Goal: Complete application form: Complete application form

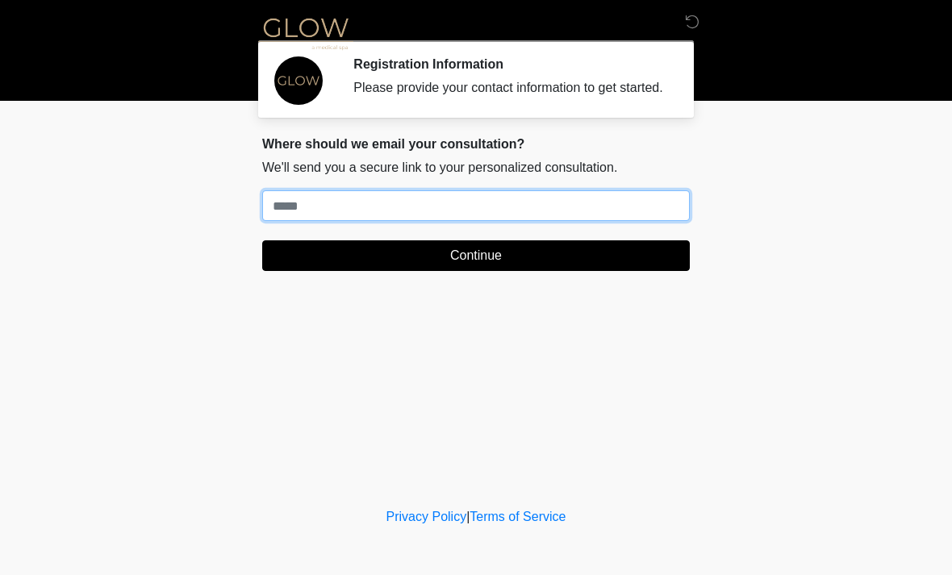
click at [487, 221] on input "Where should we email your treatment plan?" at bounding box center [476, 205] width 428 height 31
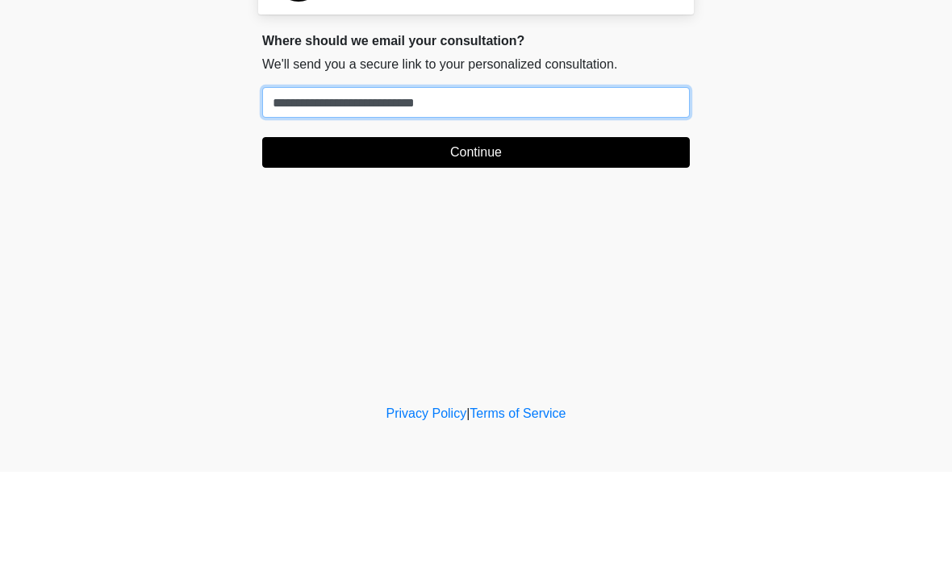
type input "**********"
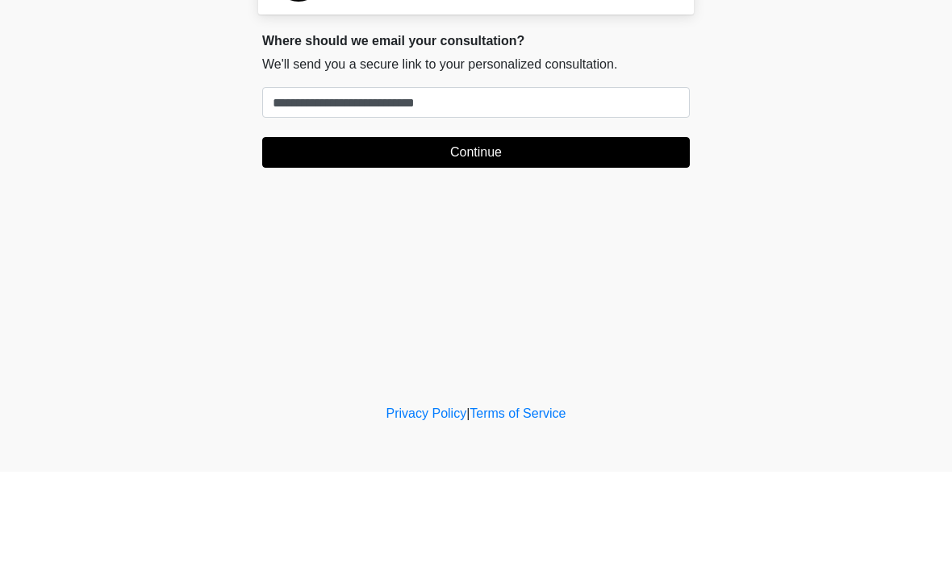
click at [522, 240] on button "Continue" at bounding box center [476, 255] width 428 height 31
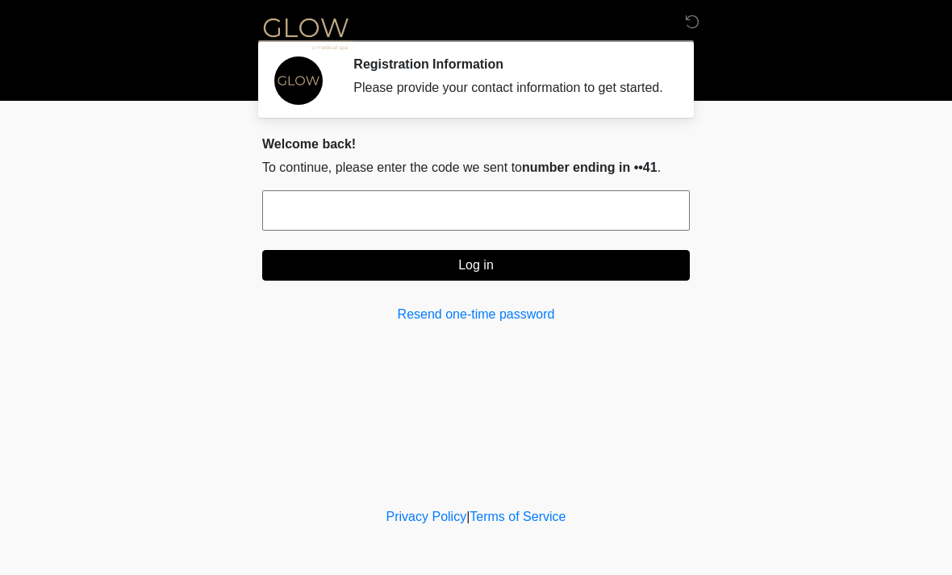
click at [571, 231] on input "text" at bounding box center [476, 210] width 428 height 40
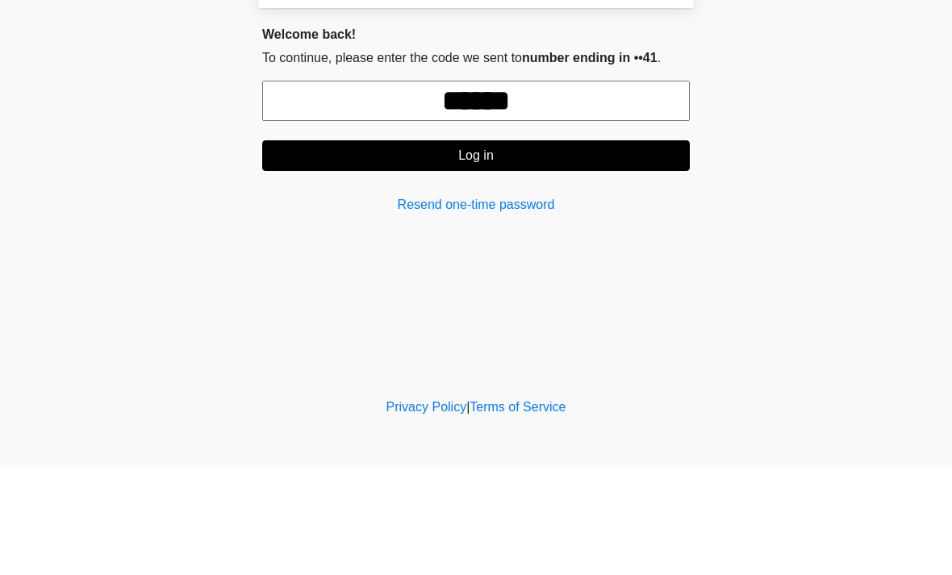
type input "******"
click at [492, 250] on button "Log in" at bounding box center [476, 265] width 428 height 31
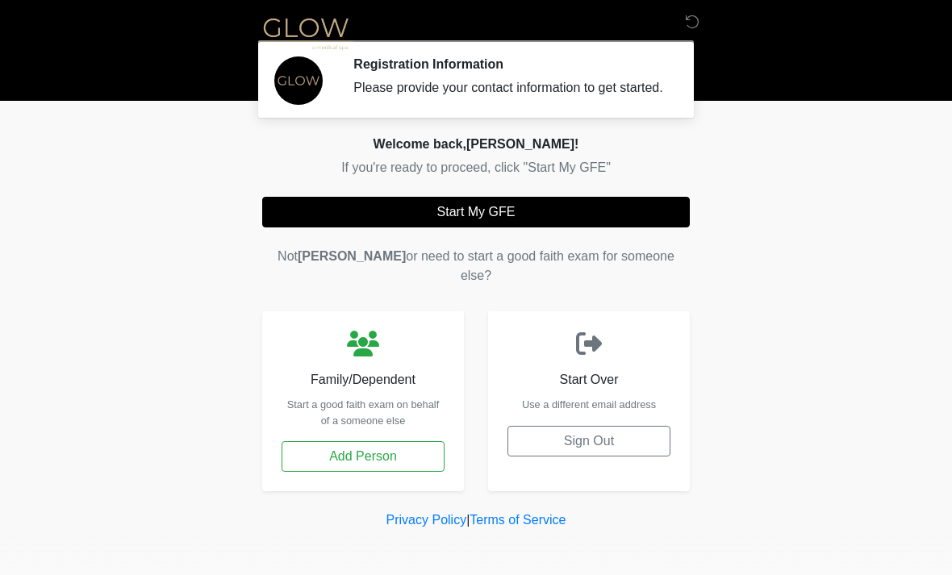
click at [537, 227] on button "Start My GFE" at bounding box center [476, 212] width 428 height 31
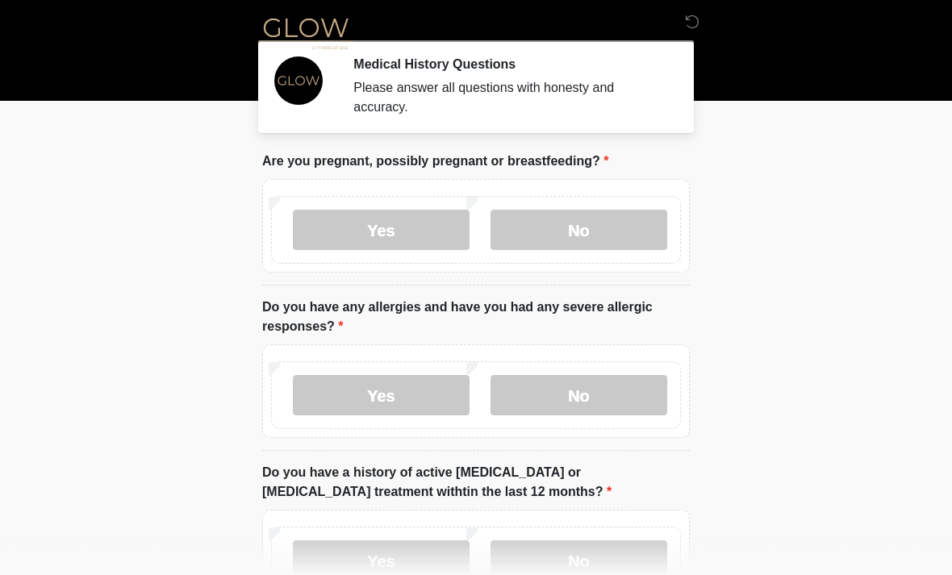
click at [588, 225] on label "No" at bounding box center [578, 230] width 177 height 40
click at [604, 384] on label "No" at bounding box center [578, 395] width 177 height 40
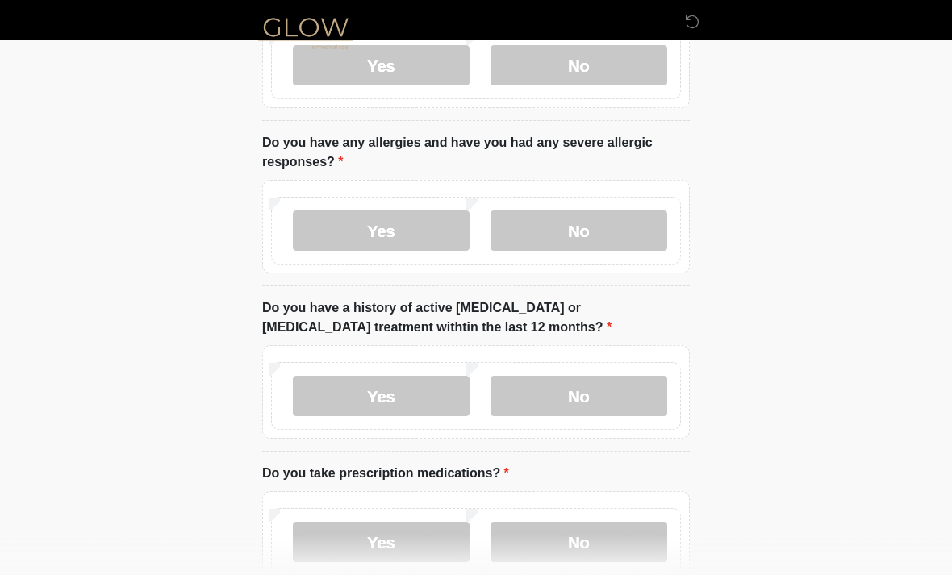
click at [632, 400] on label "No" at bounding box center [578, 397] width 177 height 40
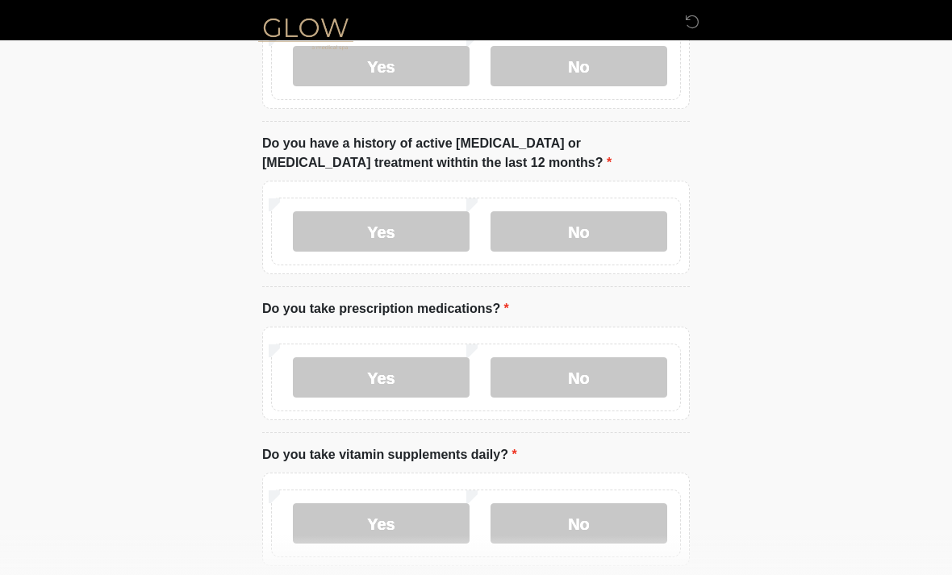
scroll to position [346, 0]
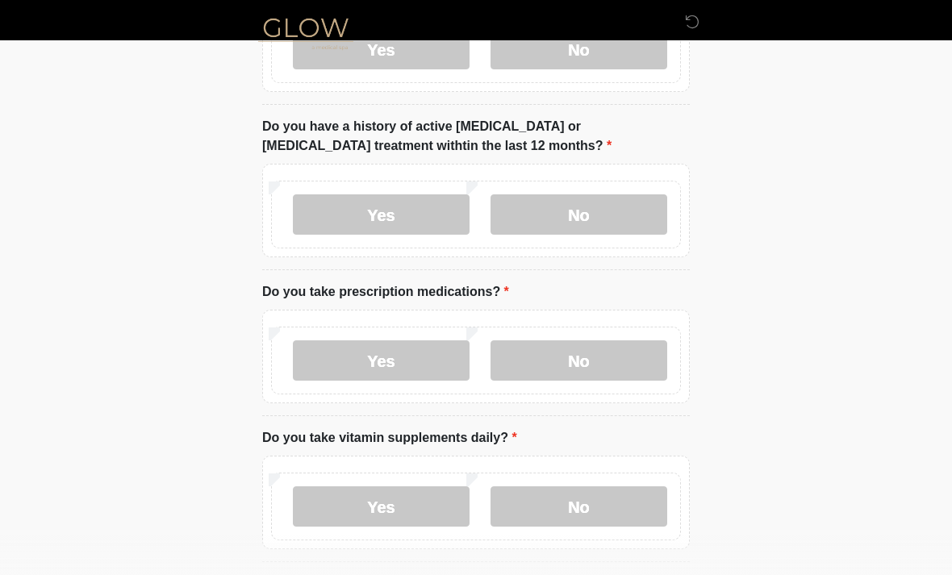
click at [594, 378] on label "No" at bounding box center [578, 360] width 177 height 40
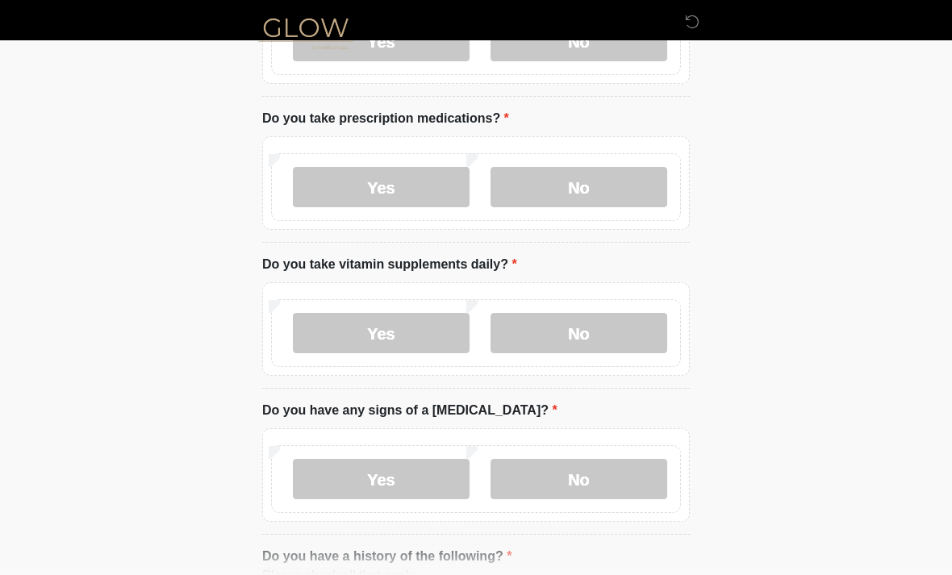
scroll to position [520, 0]
click at [423, 339] on label "Yes" at bounding box center [381, 332] width 177 height 40
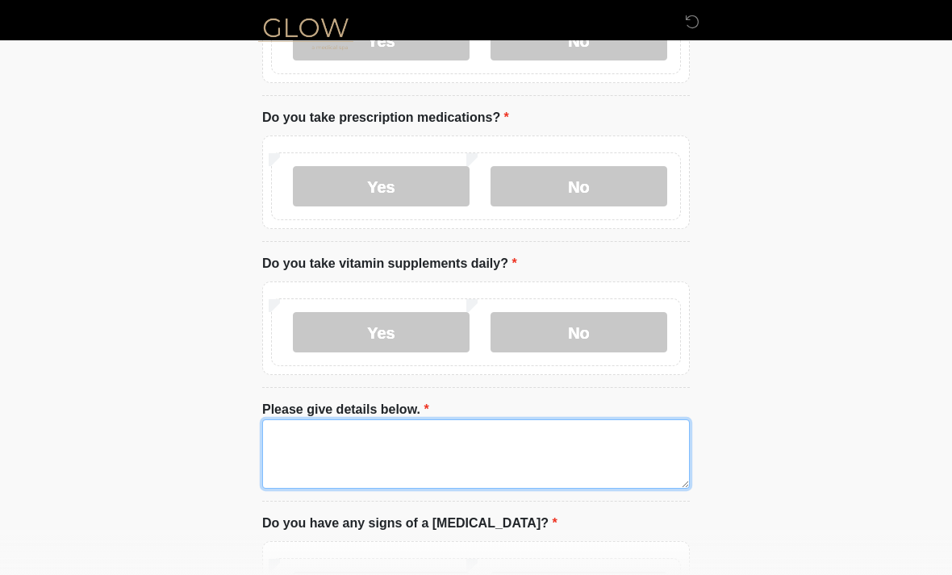
click at [520, 454] on textarea "Please give details below." at bounding box center [476, 453] width 428 height 69
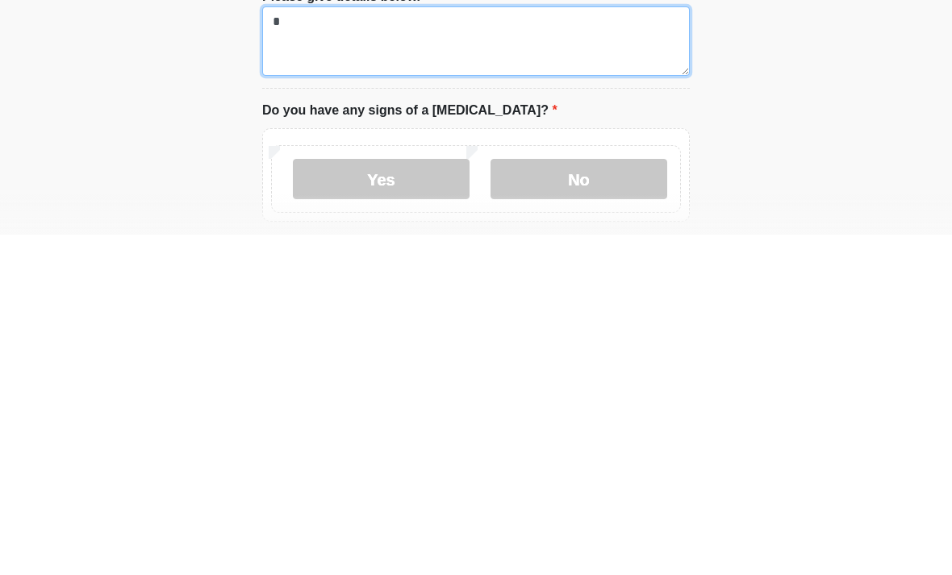
type textarea "*"
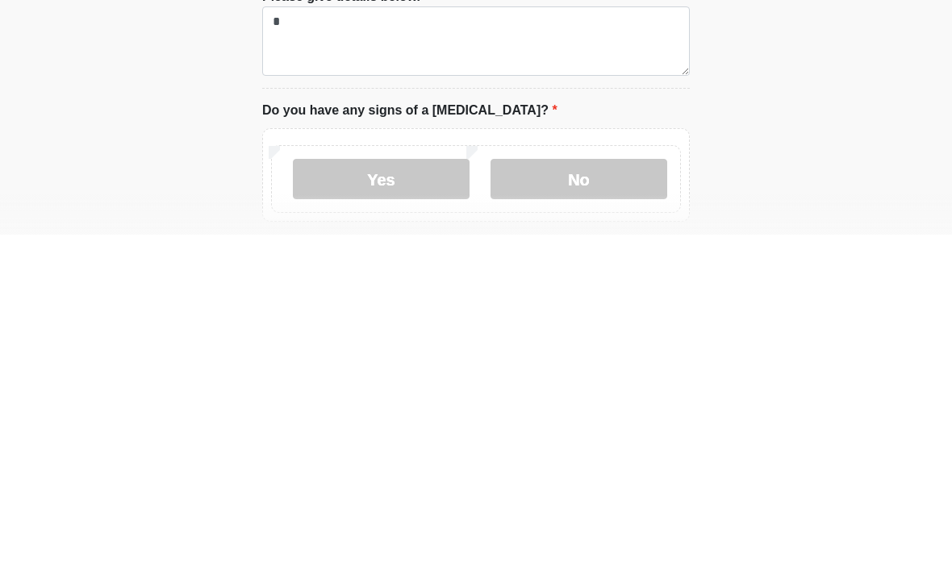
click at [595, 499] on label "No" at bounding box center [578, 519] width 177 height 40
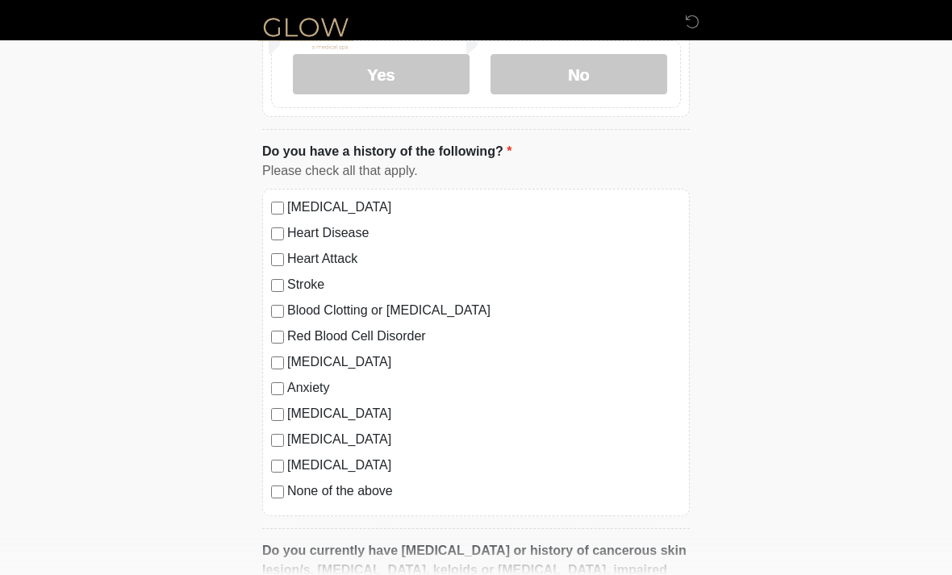
scroll to position [1040, 0]
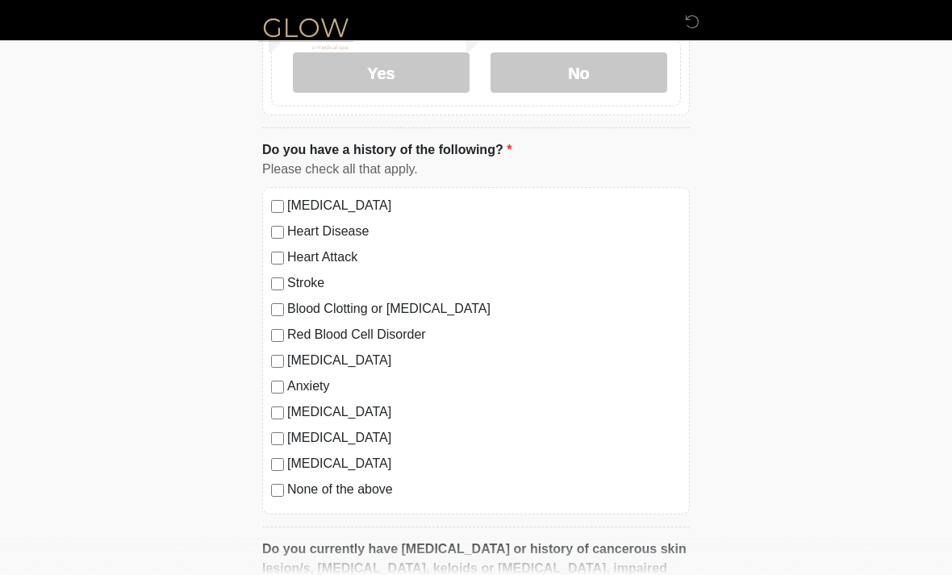
click at [292, 200] on label "[MEDICAL_DATA]" at bounding box center [484, 205] width 394 height 19
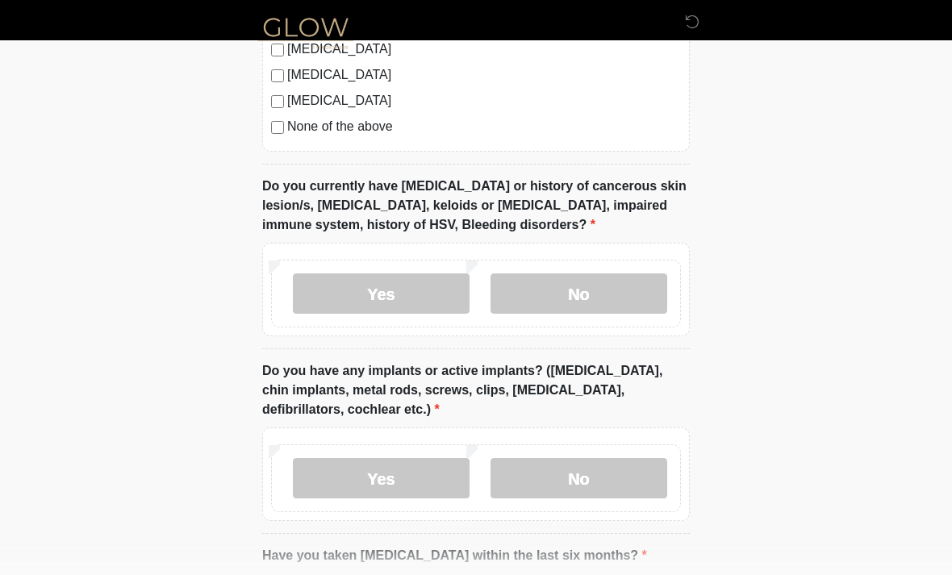
click at [577, 288] on label "No" at bounding box center [578, 294] width 177 height 40
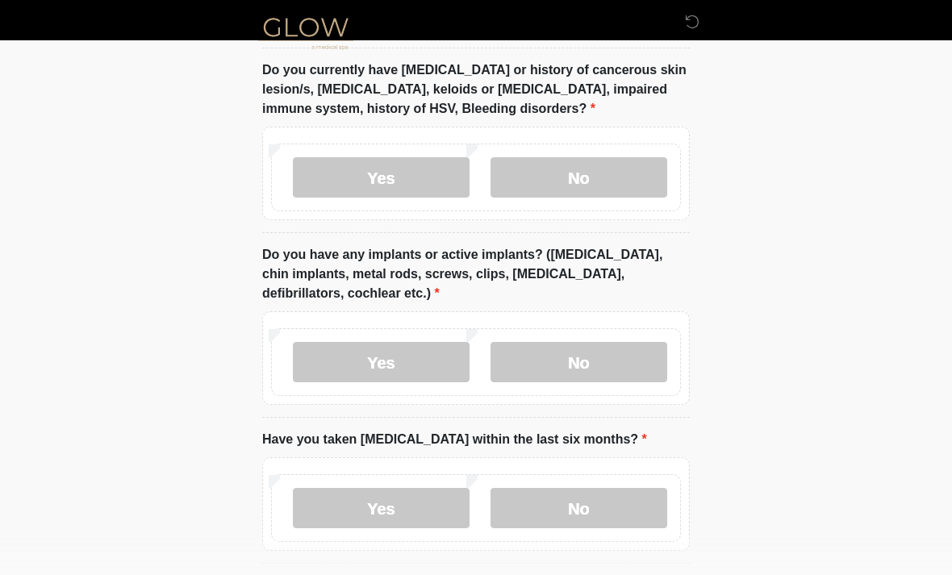
scroll to position [1524, 0]
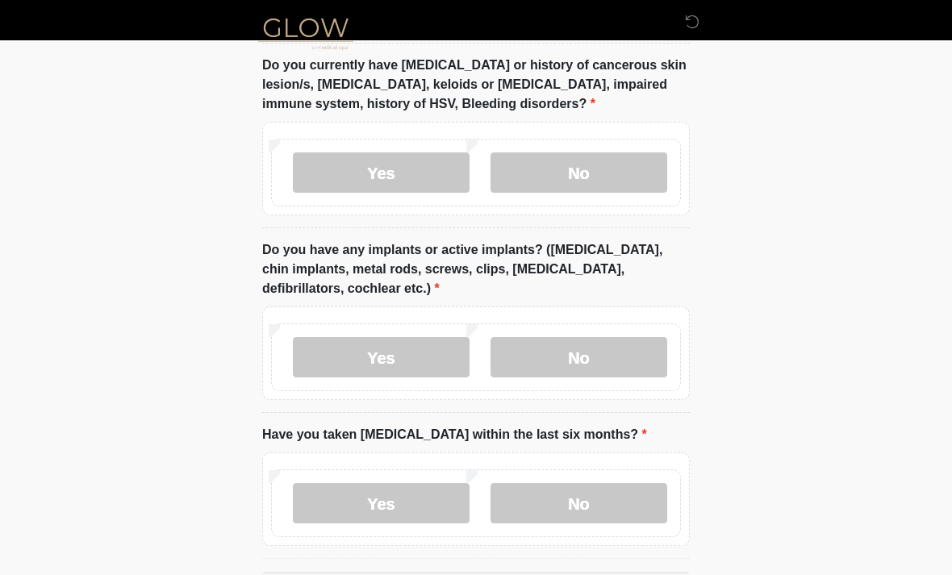
click at [591, 357] on label "No" at bounding box center [578, 357] width 177 height 40
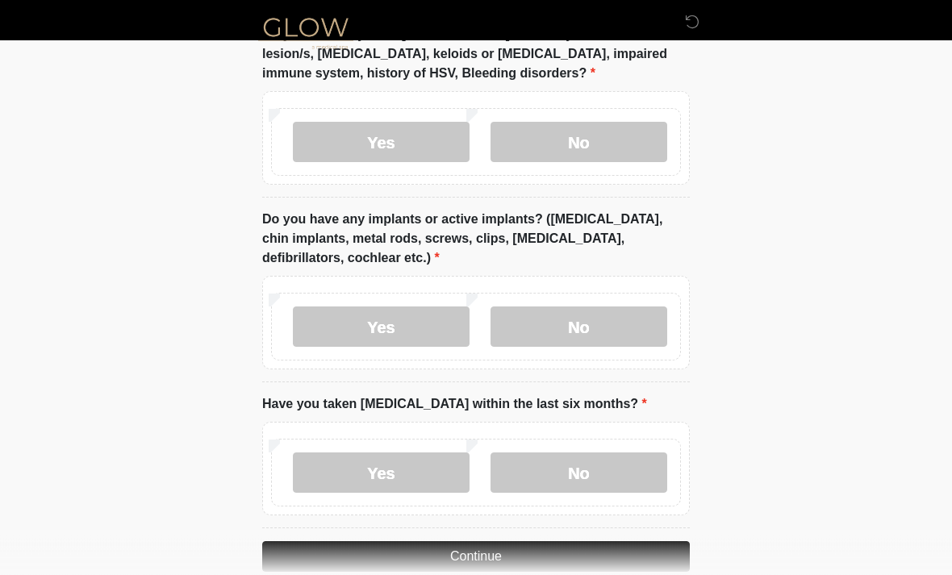
scroll to position [1583, 0]
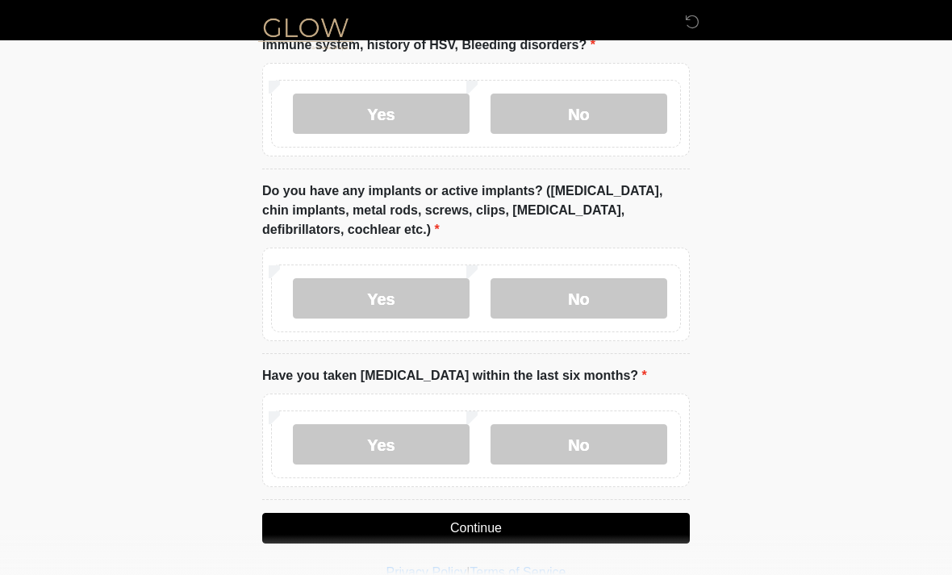
click at [602, 432] on label "No" at bounding box center [578, 444] width 177 height 40
click at [527, 524] on button "Continue" at bounding box center [476, 528] width 428 height 31
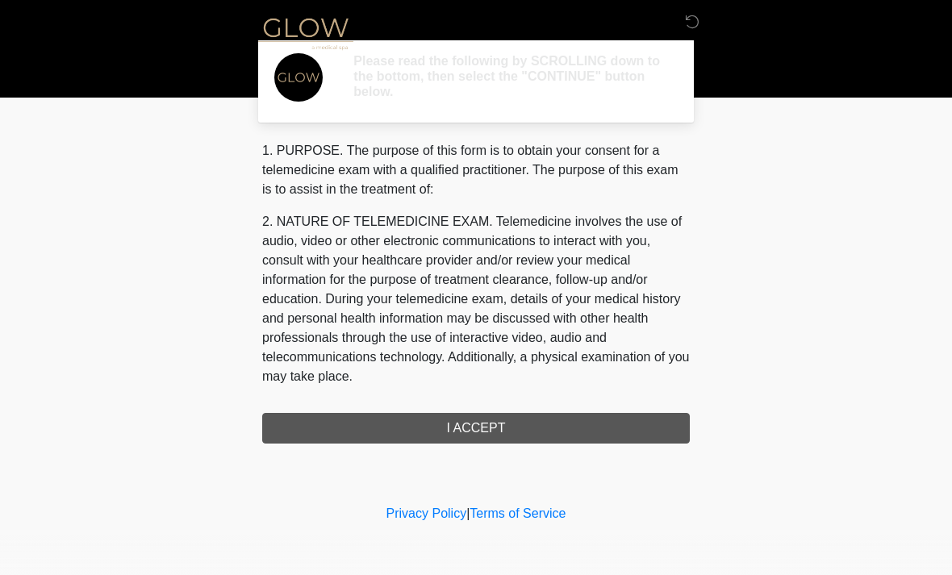
scroll to position [0, 0]
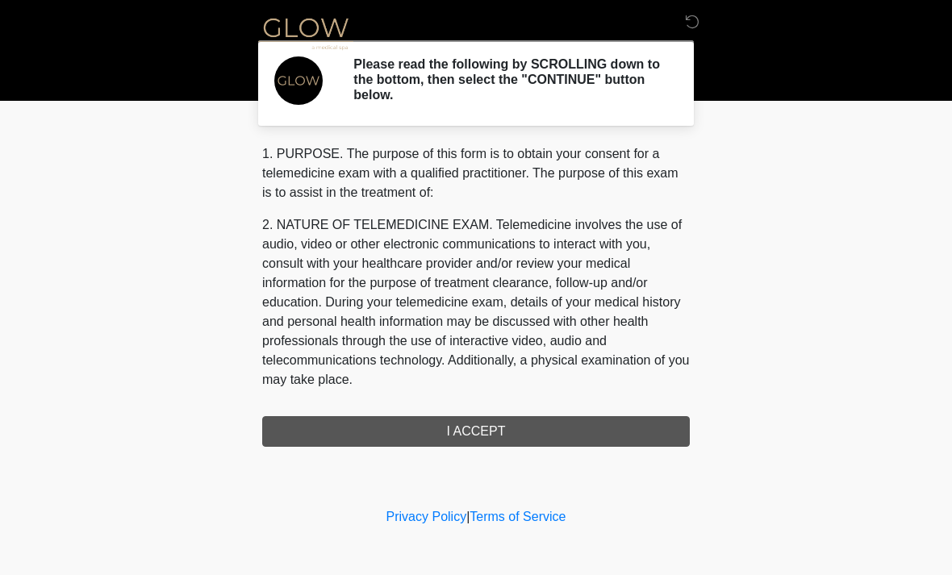
click at [570, 440] on div "1. PURPOSE. The purpose of this form is to obtain your consent for a telemedici…" at bounding box center [476, 295] width 428 height 303
click at [536, 433] on div "1. PURPOSE. The purpose of this form is to obtain your consent for a telemedici…" at bounding box center [476, 295] width 428 height 303
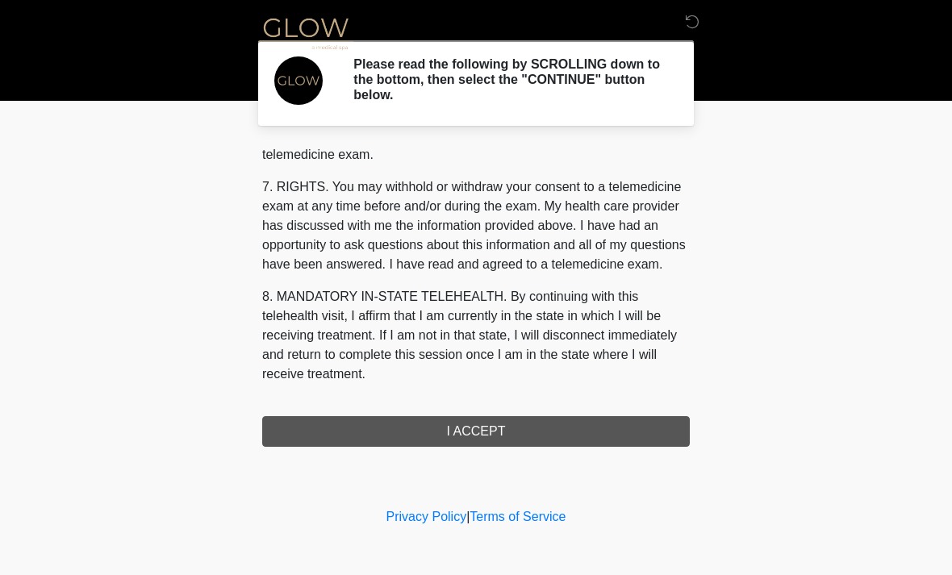
scroll to position [683, 0]
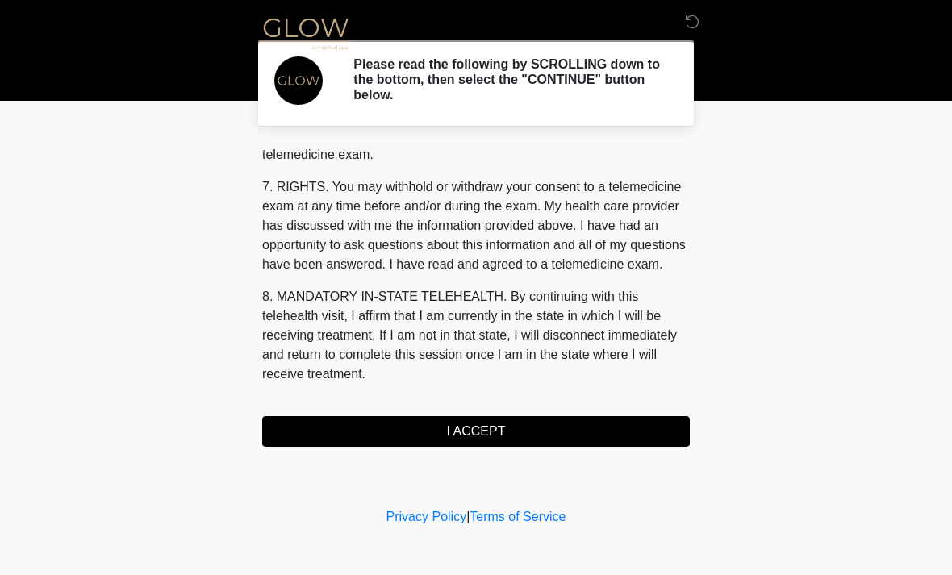
click at [509, 428] on button "I ACCEPT" at bounding box center [476, 431] width 428 height 31
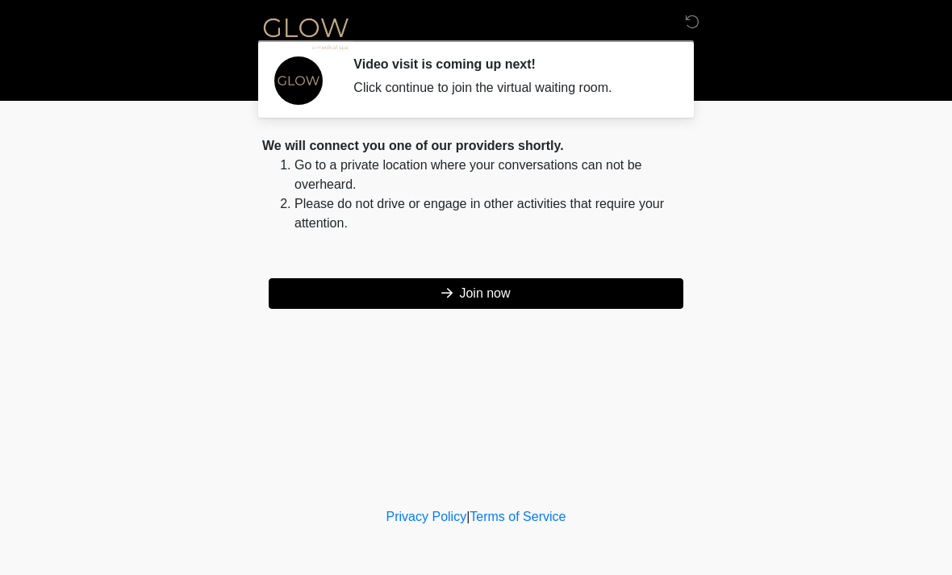
click at [526, 295] on button "Join now" at bounding box center [476, 293] width 415 height 31
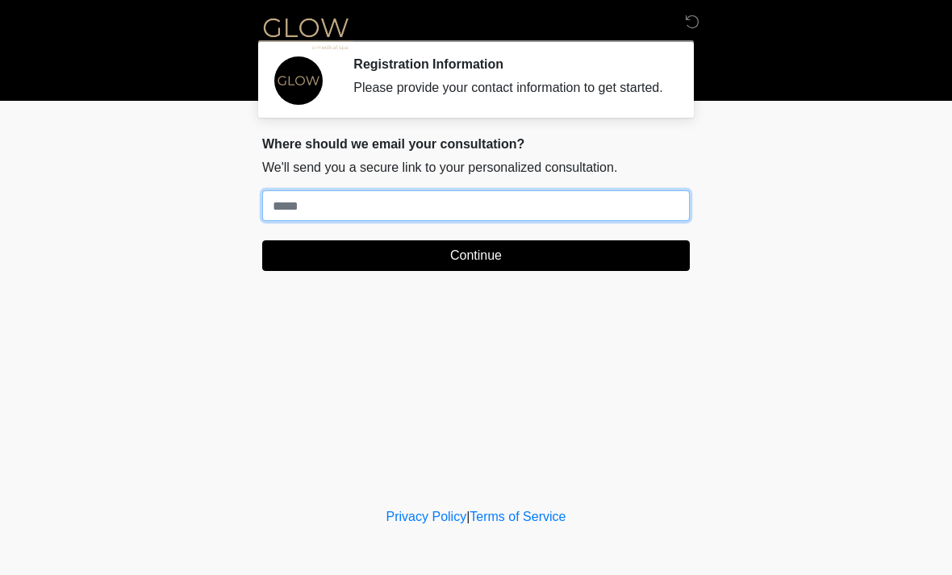
click at [679, 221] on input "Where should we email your treatment plan?" at bounding box center [476, 205] width 428 height 31
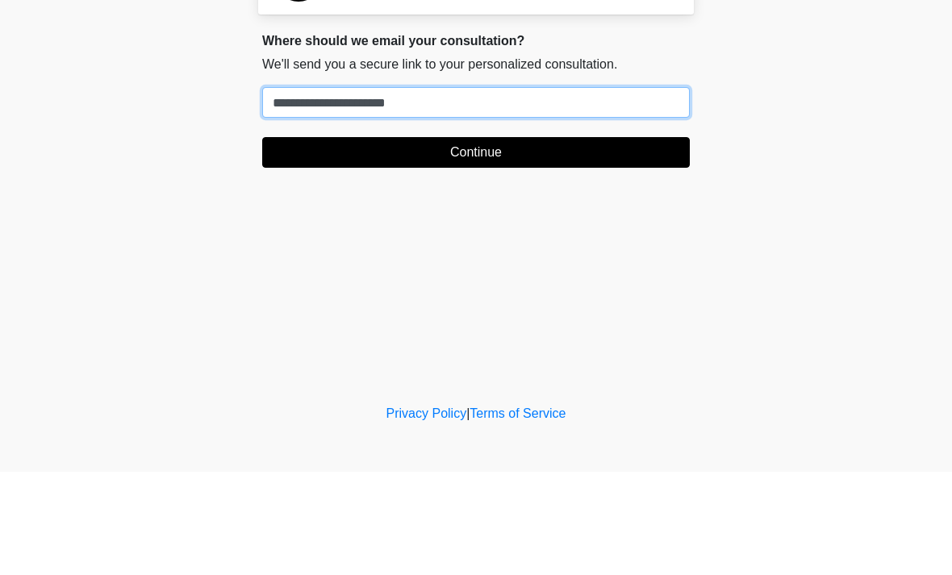
type input "**********"
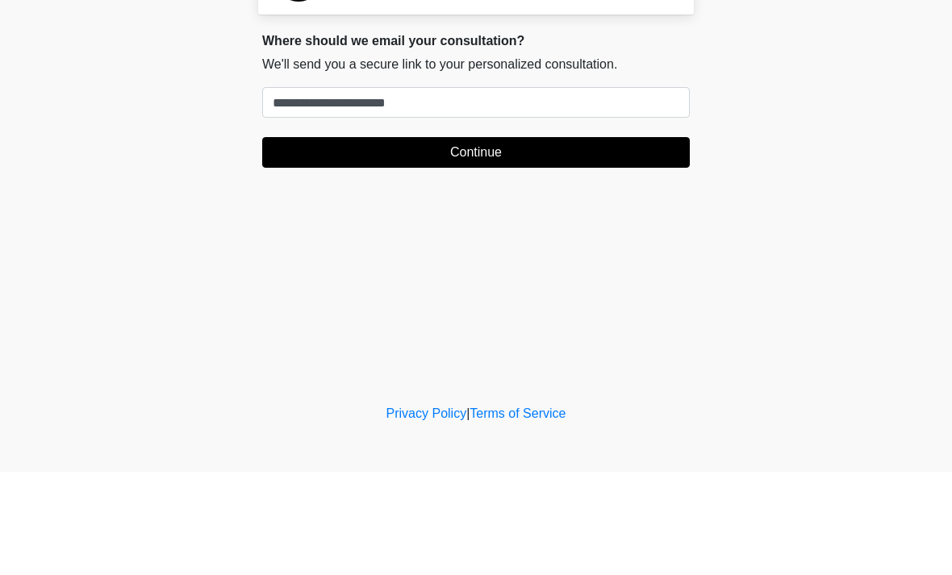
click at [622, 191] on div "**********" at bounding box center [476, 210] width 452 height 148
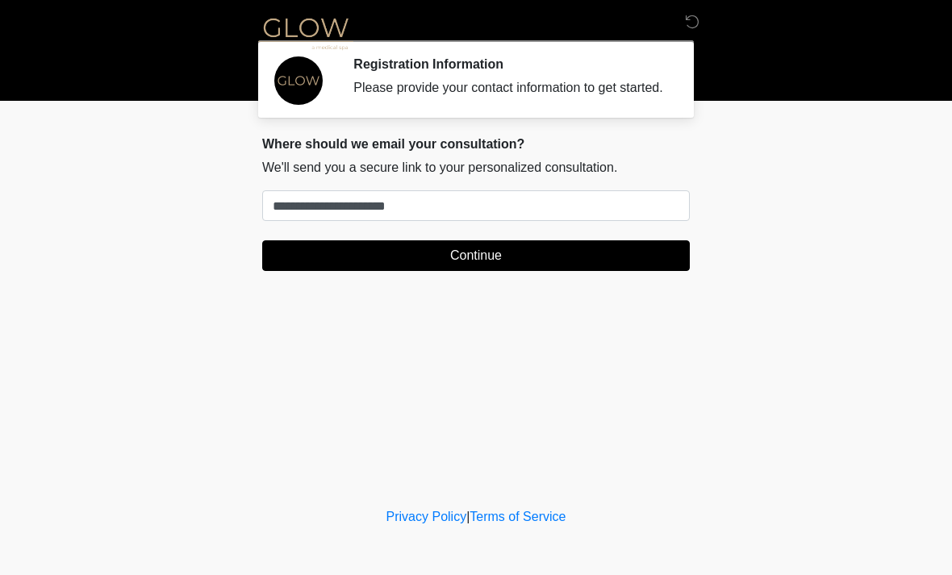
click at [591, 271] on button "Continue" at bounding box center [476, 255] width 428 height 31
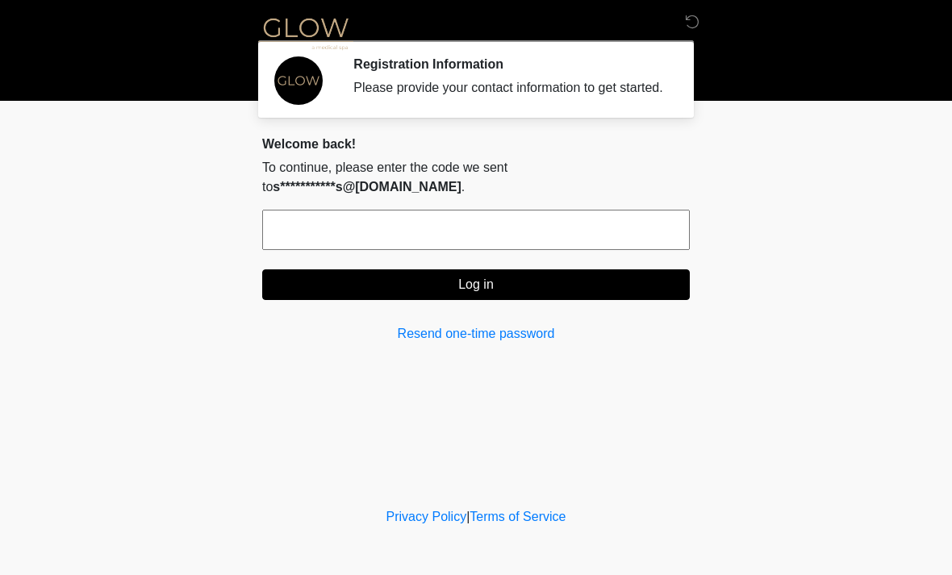
click at [625, 246] on input "text" at bounding box center [476, 230] width 428 height 40
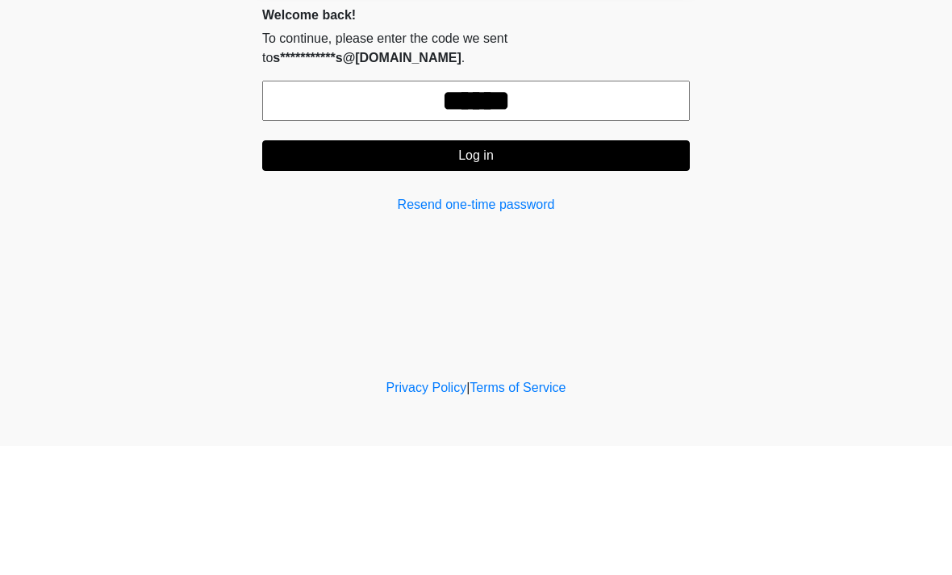
type input "******"
click at [566, 269] on button "Log in" at bounding box center [476, 284] width 428 height 31
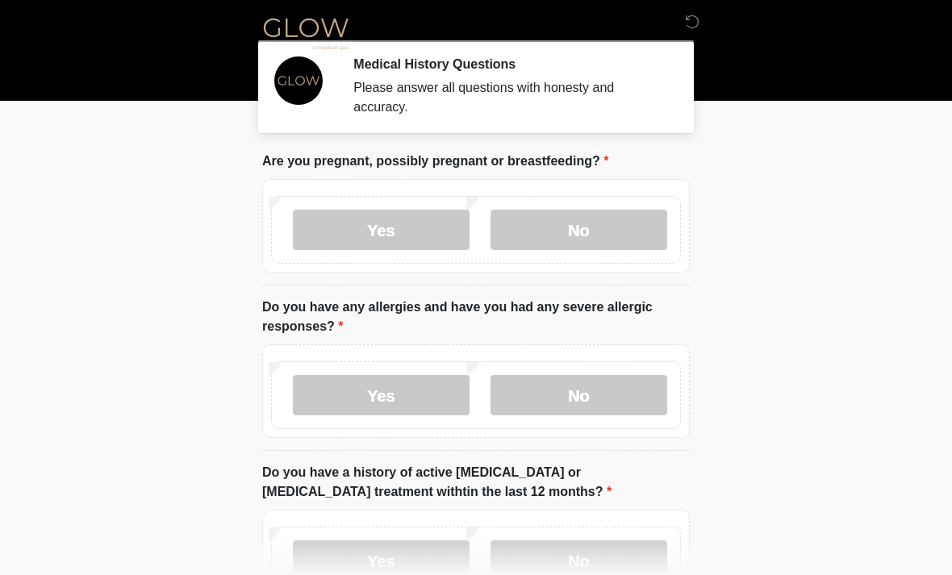
click at [608, 226] on label "No" at bounding box center [578, 230] width 177 height 40
click at [656, 391] on label "No" at bounding box center [578, 395] width 177 height 40
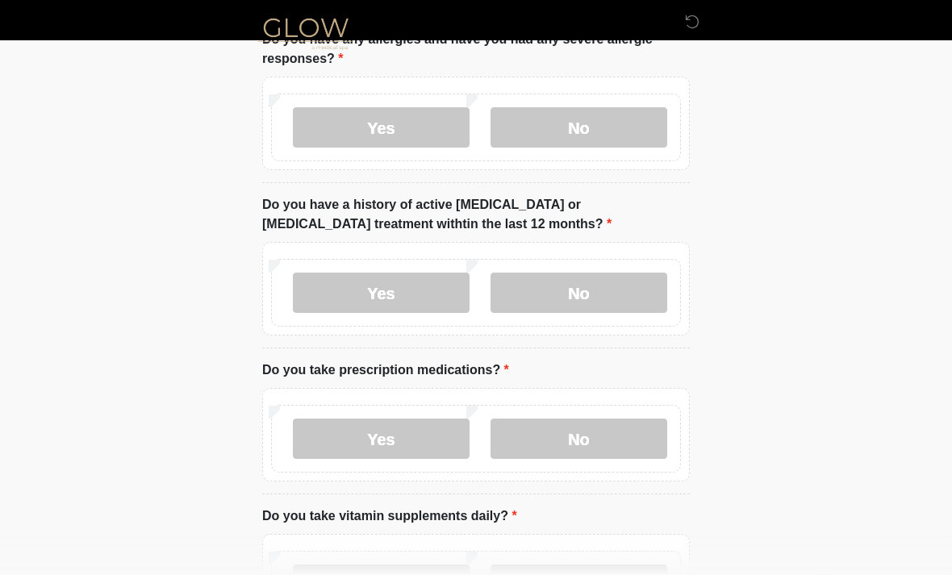
scroll to position [270, 0]
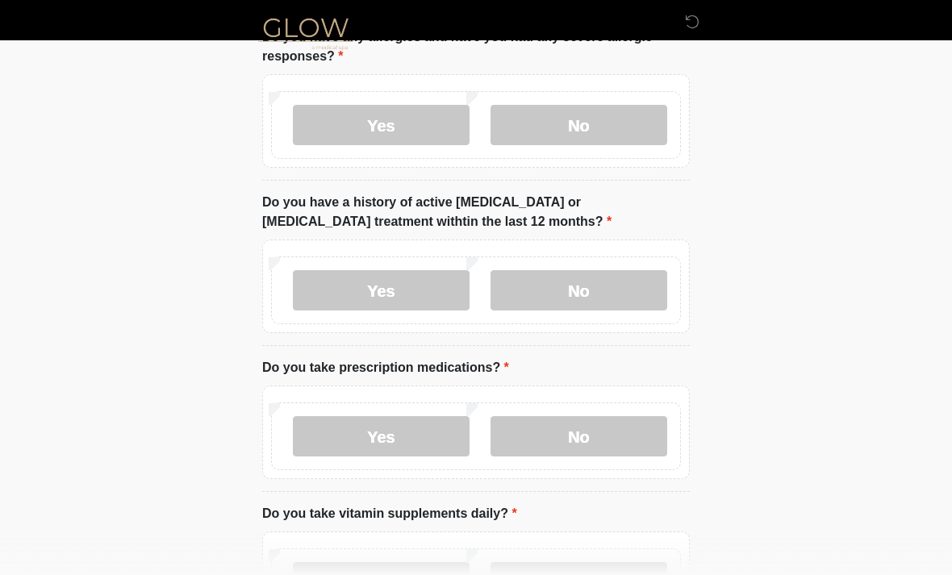
click at [647, 296] on label "No" at bounding box center [578, 290] width 177 height 40
click at [640, 447] on label "No" at bounding box center [578, 436] width 177 height 40
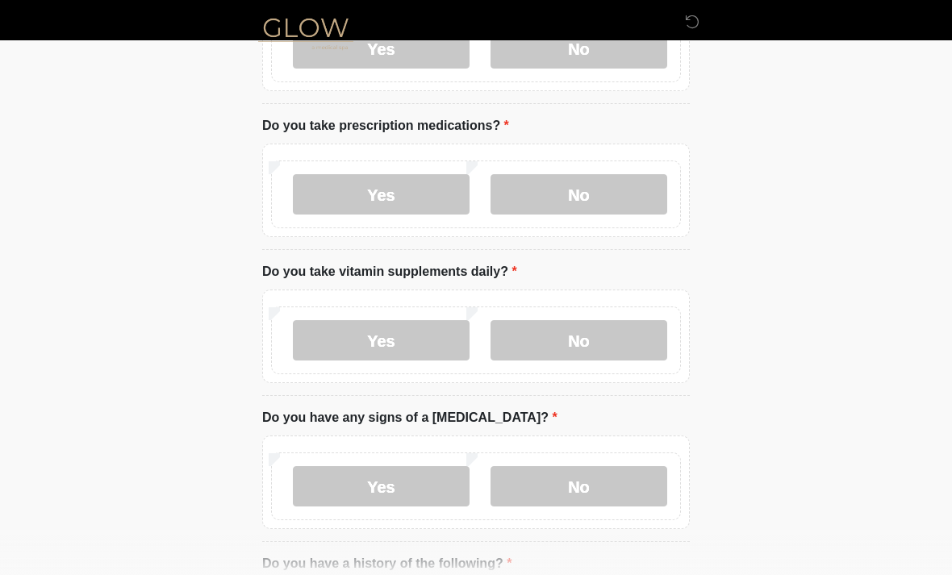
scroll to position [520, 0]
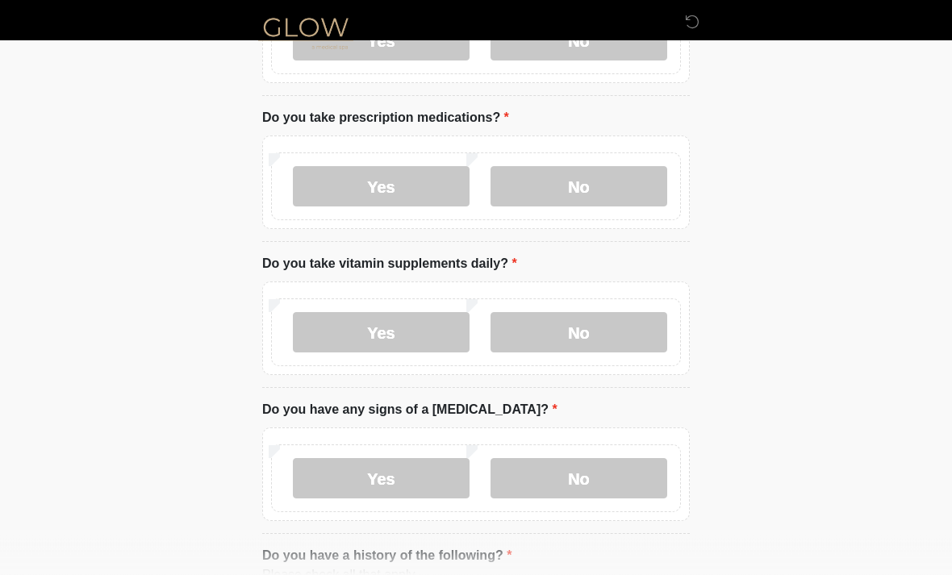
click at [420, 328] on label "Yes" at bounding box center [381, 333] width 177 height 40
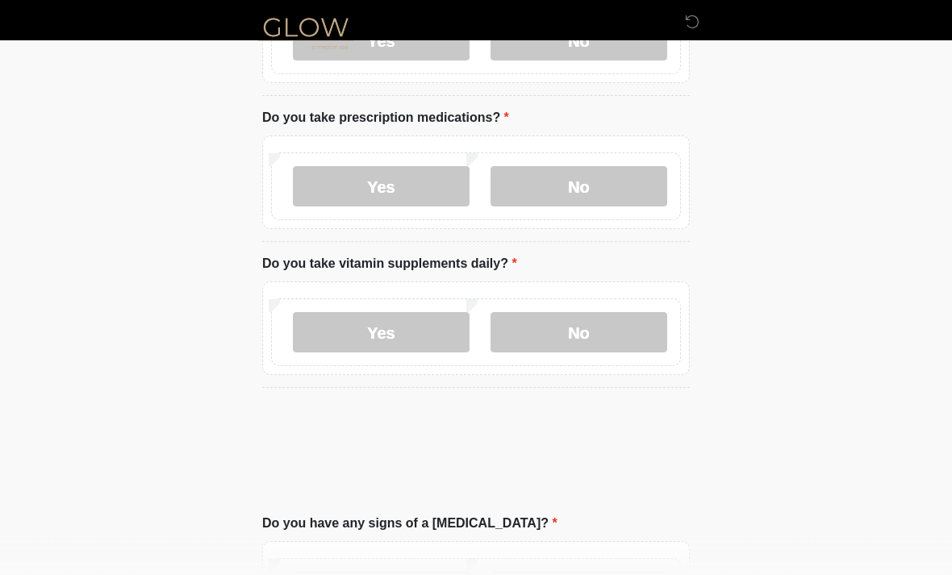
scroll to position [520, 0]
click at [640, 338] on label "No" at bounding box center [578, 332] width 177 height 40
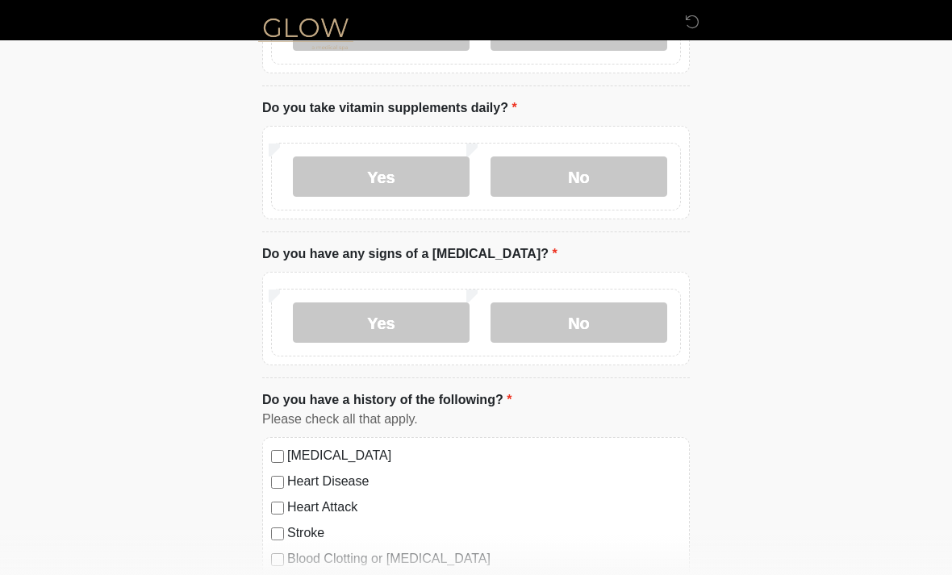
scroll to position [678, 0]
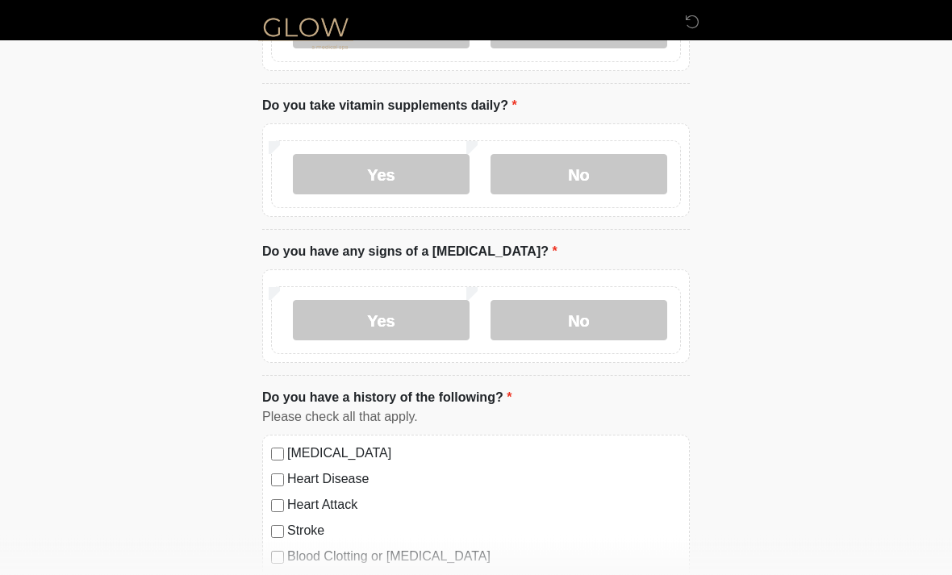
click at [645, 322] on label "No" at bounding box center [578, 321] width 177 height 40
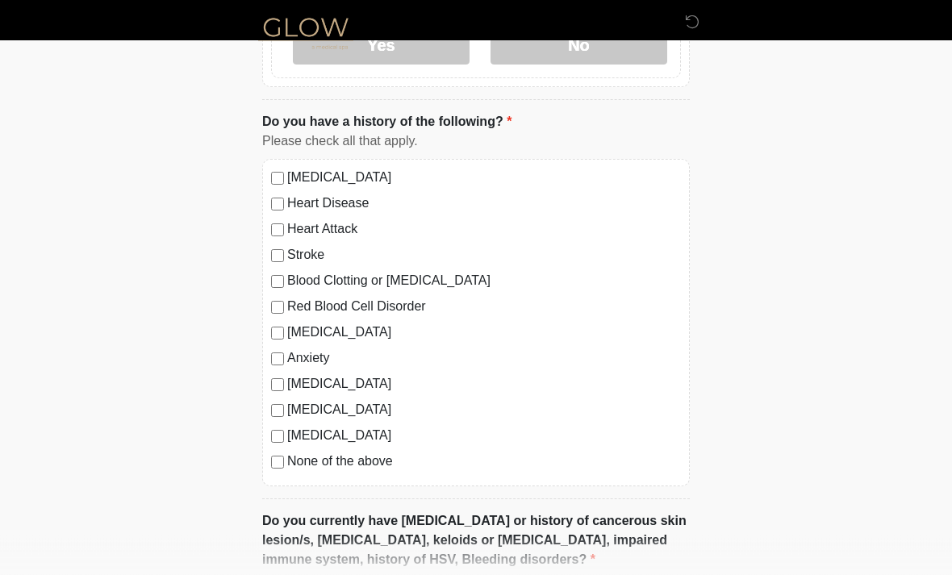
scroll to position [954, 0]
click at [385, 454] on label "None of the above" at bounding box center [484, 461] width 394 height 19
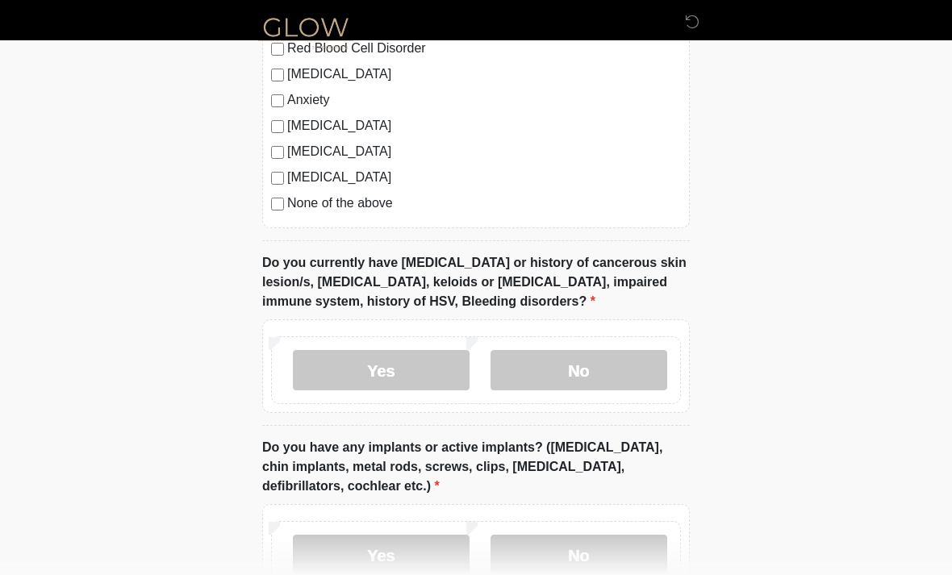
scroll to position [1219, 0]
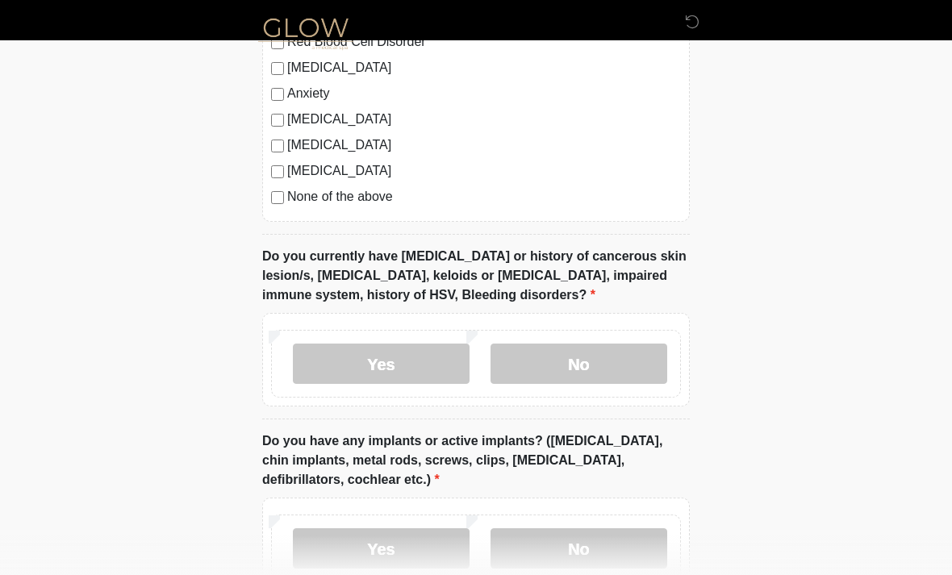
click at [641, 361] on label "No" at bounding box center [578, 364] width 177 height 40
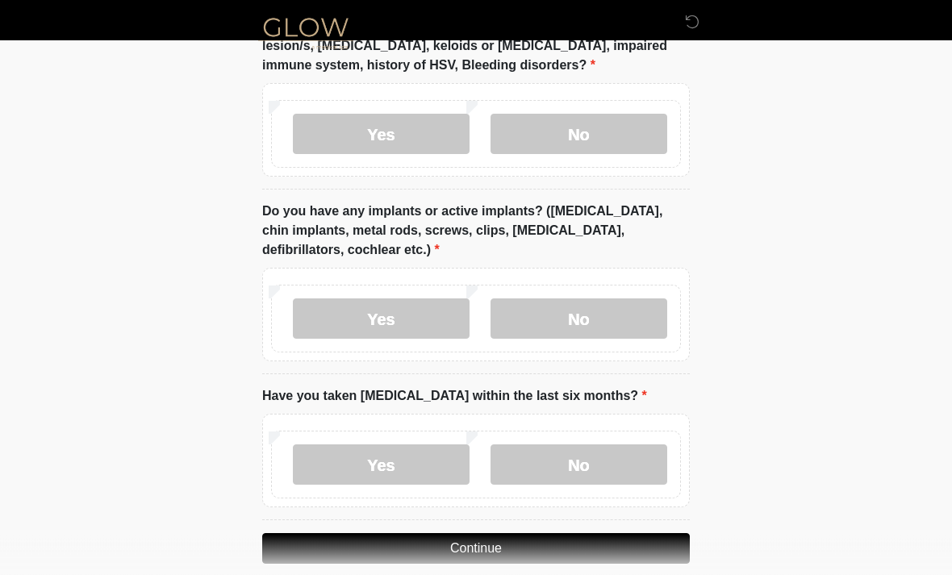
scroll to position [1469, 0]
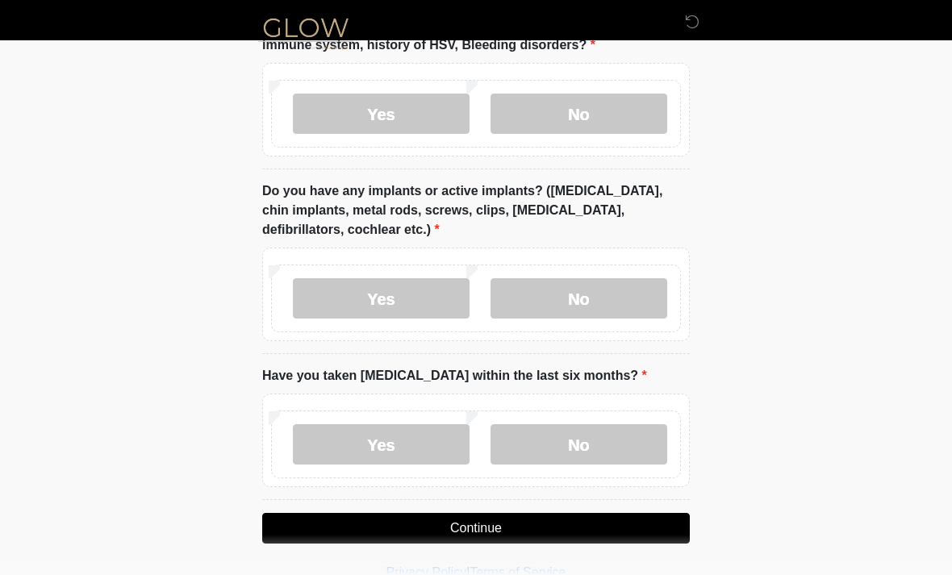
click at [632, 294] on label "No" at bounding box center [578, 298] width 177 height 40
click at [644, 444] on label "No" at bounding box center [578, 444] width 177 height 40
click at [603, 538] on button "Continue" at bounding box center [476, 528] width 428 height 31
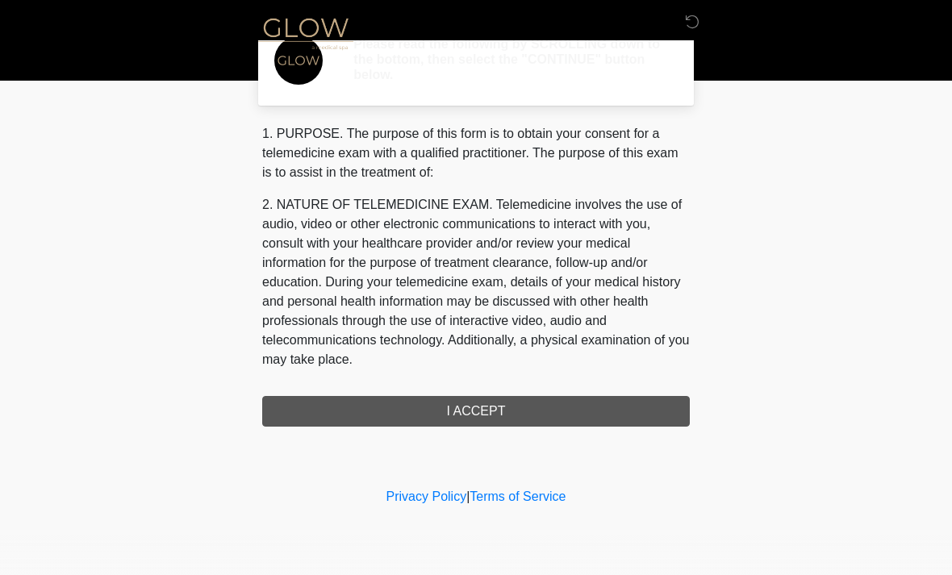
scroll to position [0, 0]
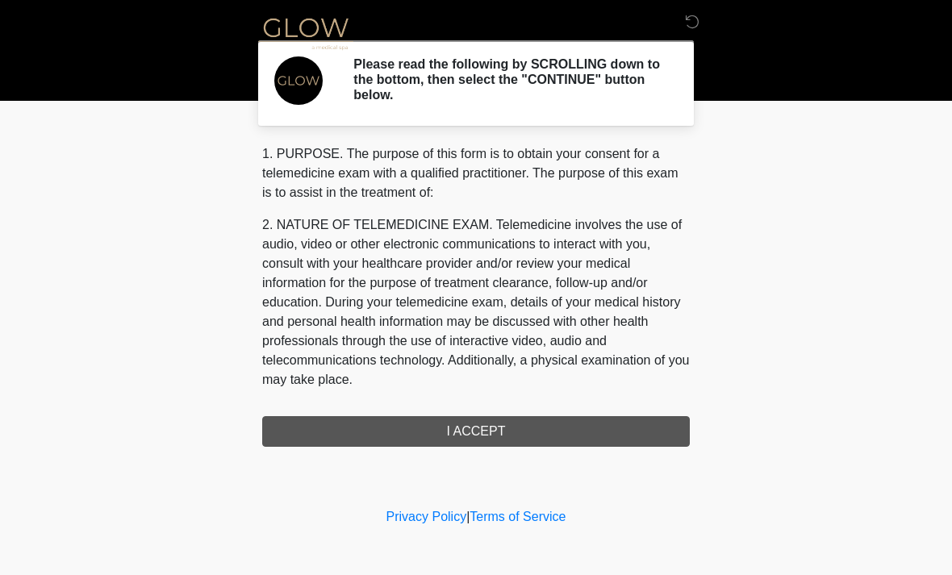
click at [556, 445] on div "1. PURPOSE. The purpose of this form is to obtain your consent for a telemedici…" at bounding box center [476, 295] width 428 height 303
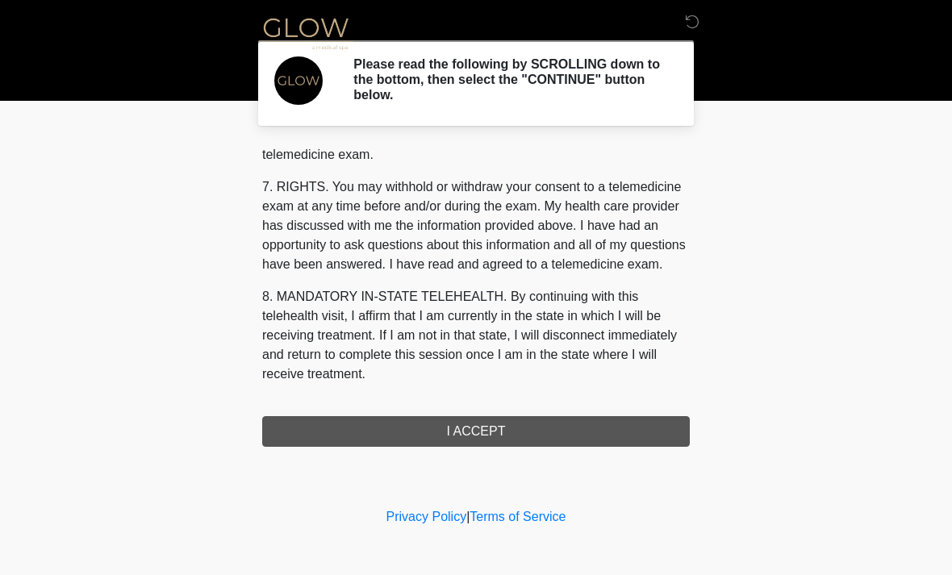
click at [556, 439] on button "I ACCEPT" at bounding box center [476, 431] width 428 height 31
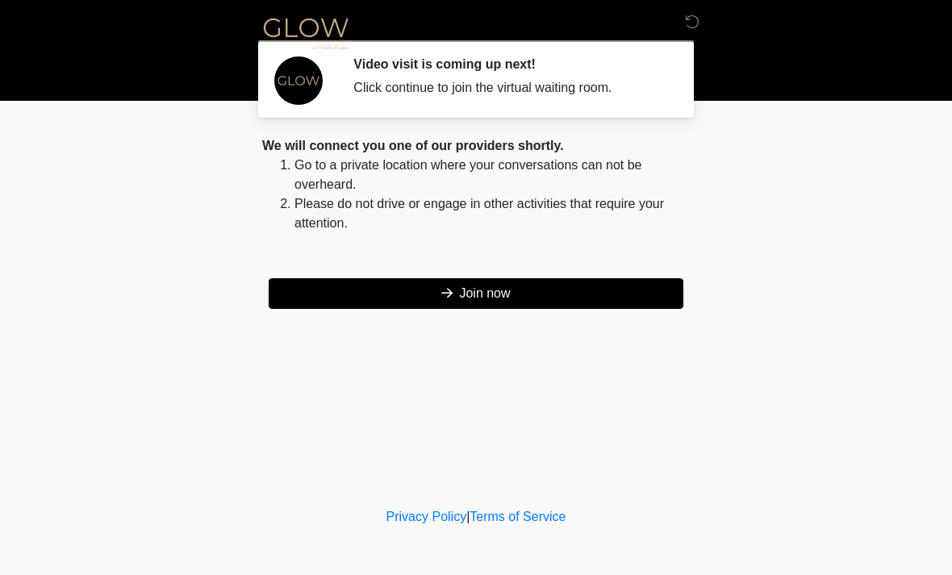
click at [591, 304] on button "Join now" at bounding box center [476, 293] width 415 height 31
